Goal: Information Seeking & Learning: Check status

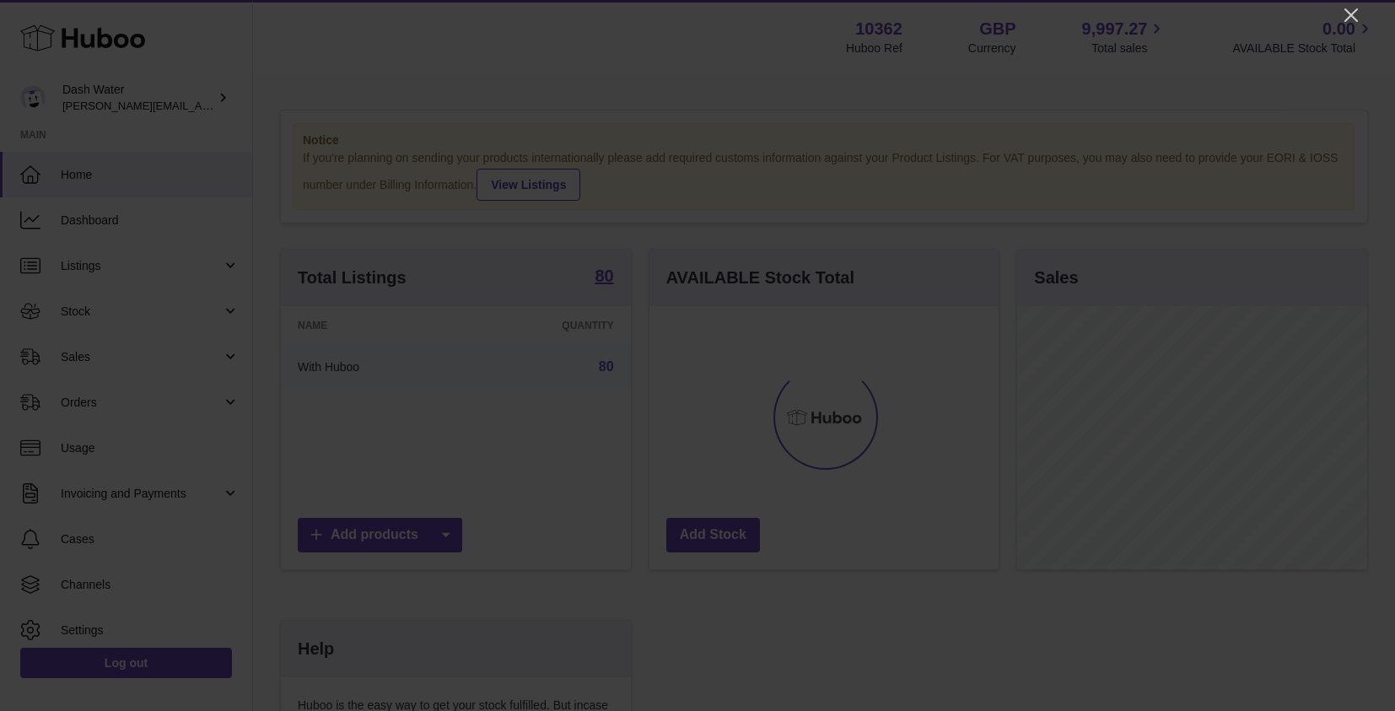
click at [1338, 13] on div at bounding box center [697, 355] width 1395 height 711
click at [1348, 19] on icon "Close" at bounding box center [1351, 14] width 13 height 13
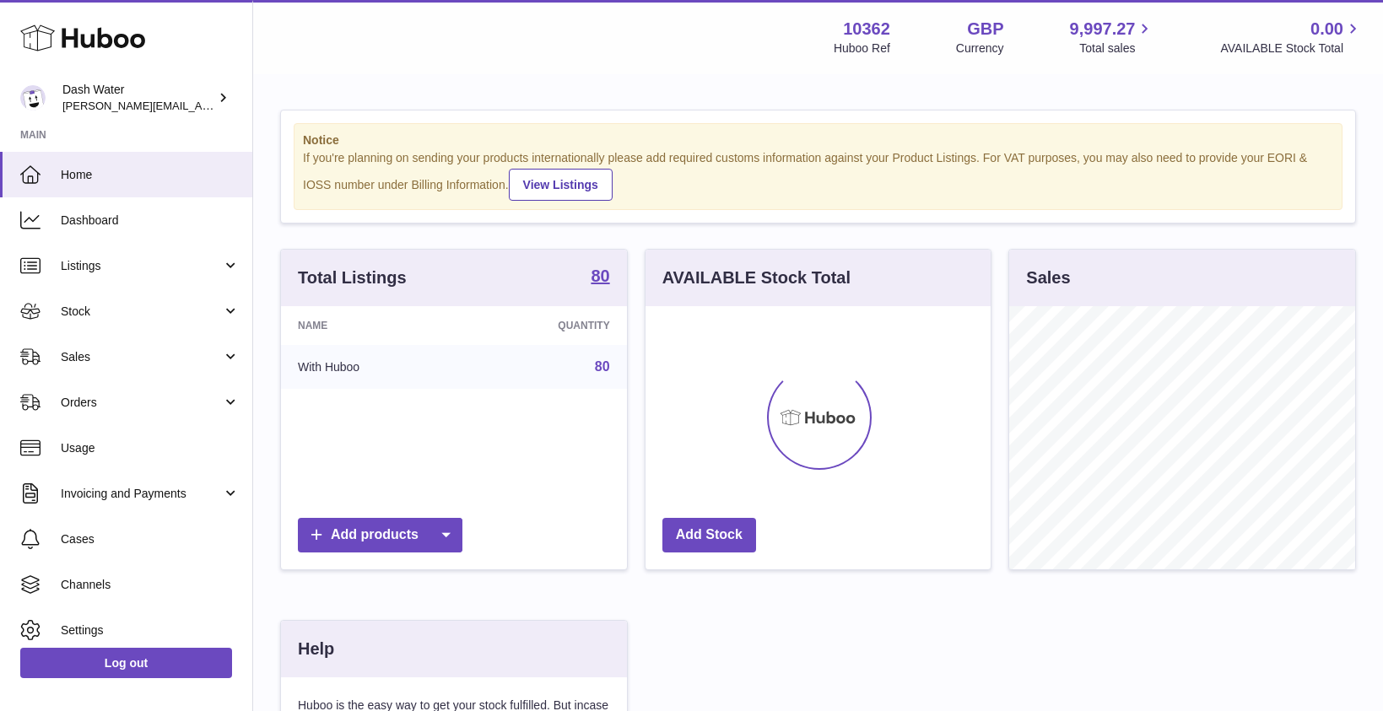
scroll to position [843364, 843281]
click at [112, 367] on link "Sales" at bounding box center [126, 357] width 252 height 46
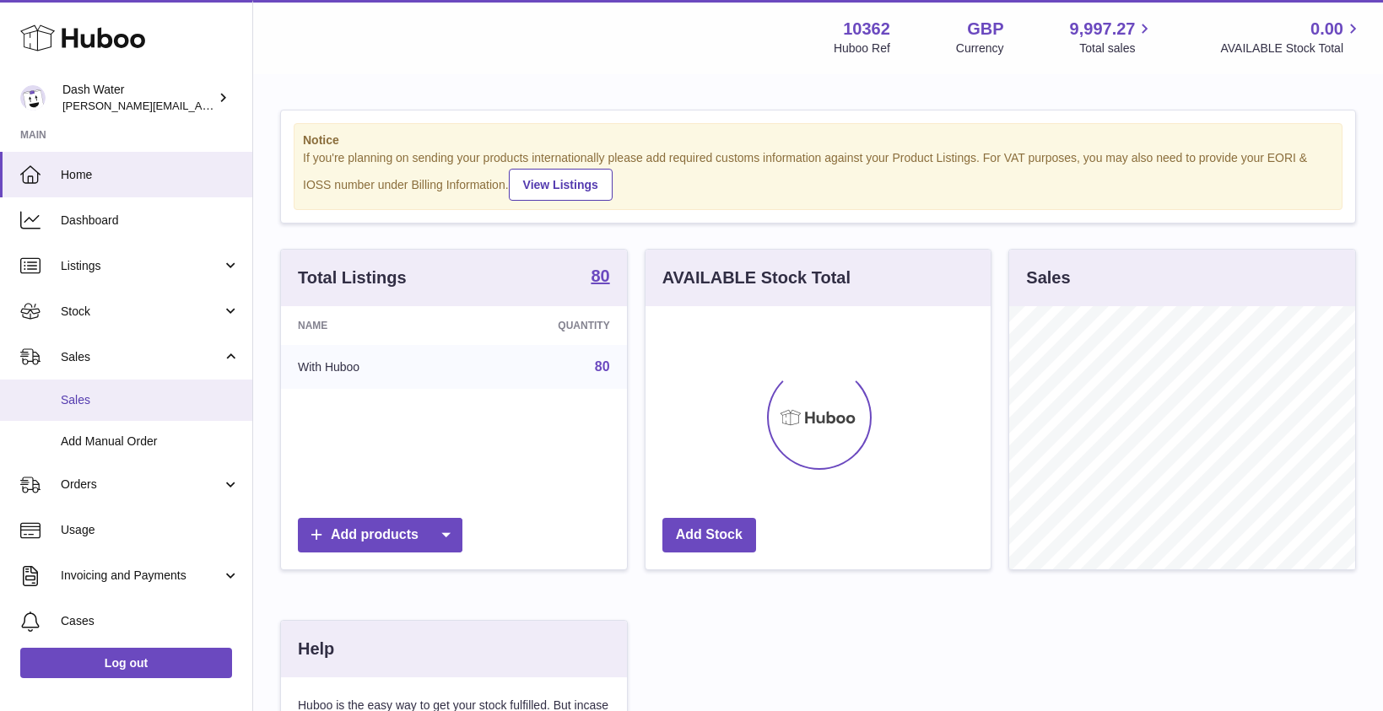
click at [111, 404] on span "Sales" at bounding box center [150, 400] width 179 height 16
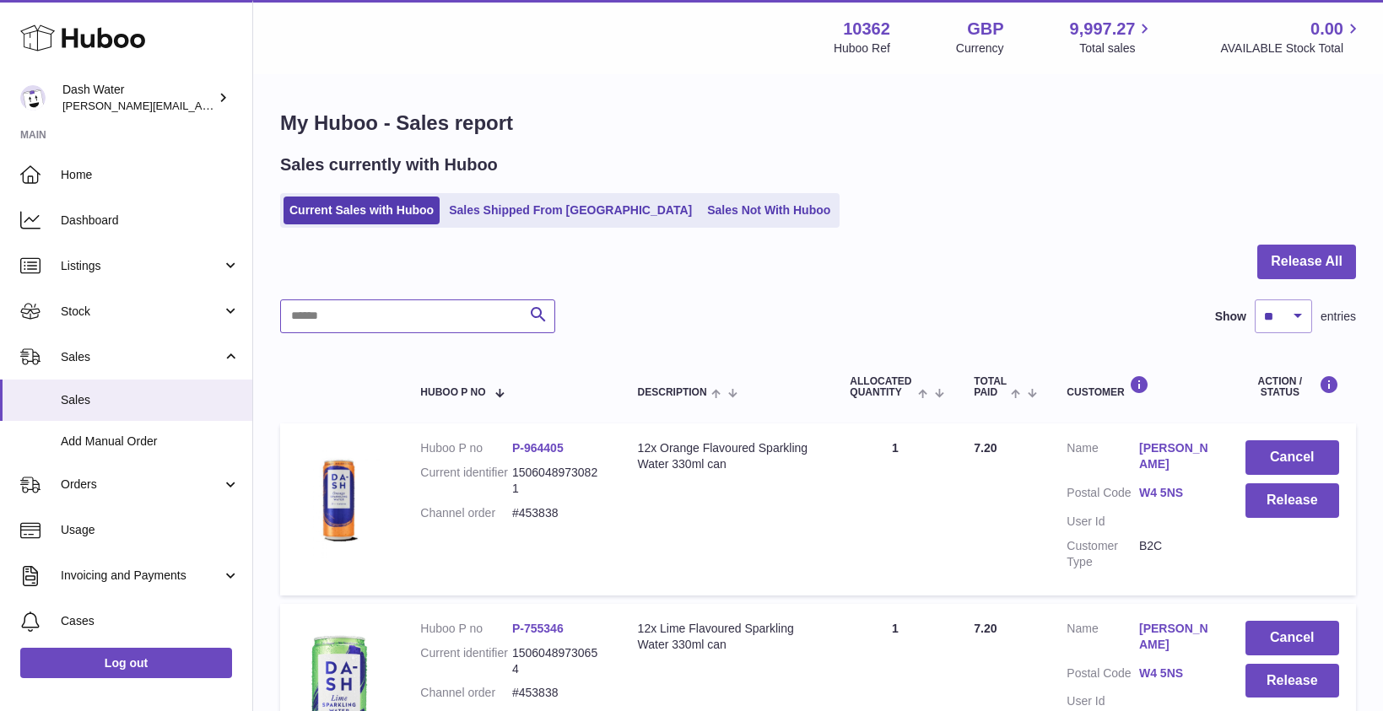
click at [468, 331] on input "text" at bounding box center [417, 316] width 275 height 34
type input "*********"
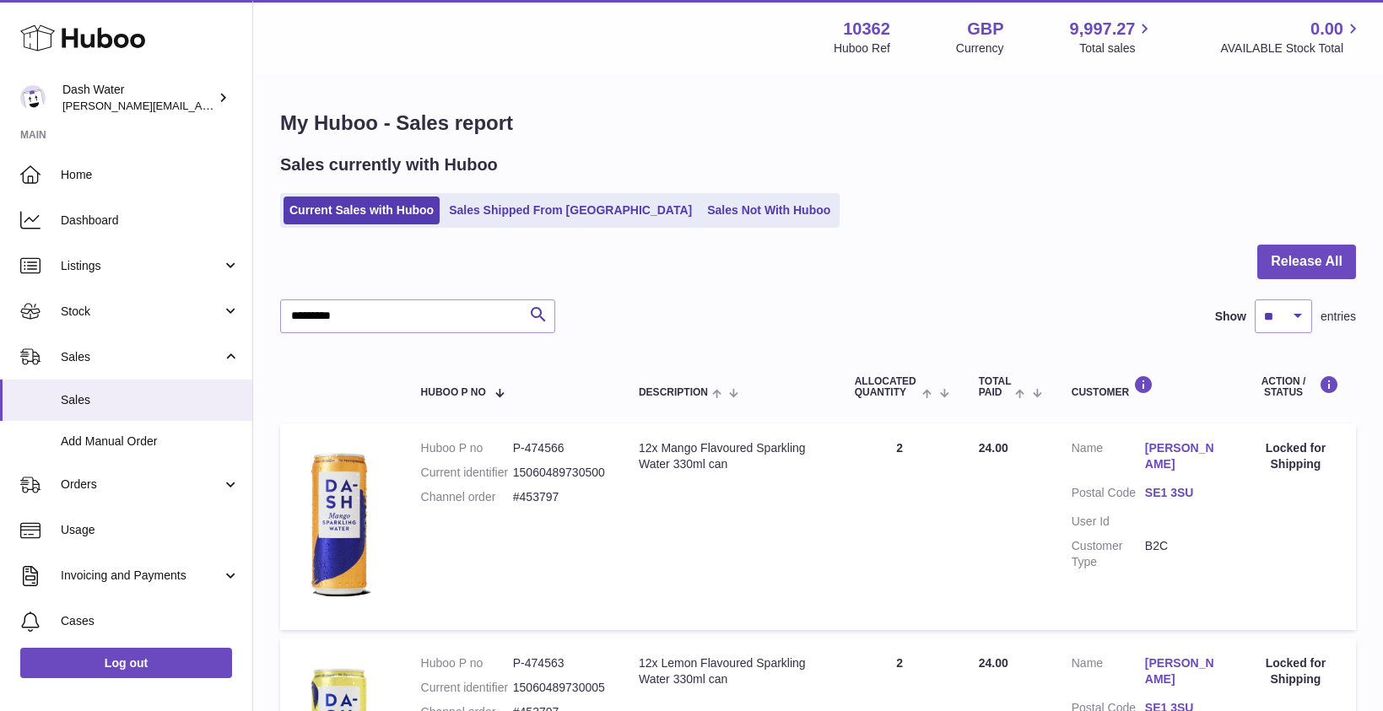
click at [882, 129] on h1 "My Huboo - Sales report" at bounding box center [818, 123] width 1076 height 27
